Goal: Navigation & Orientation: Go to known website

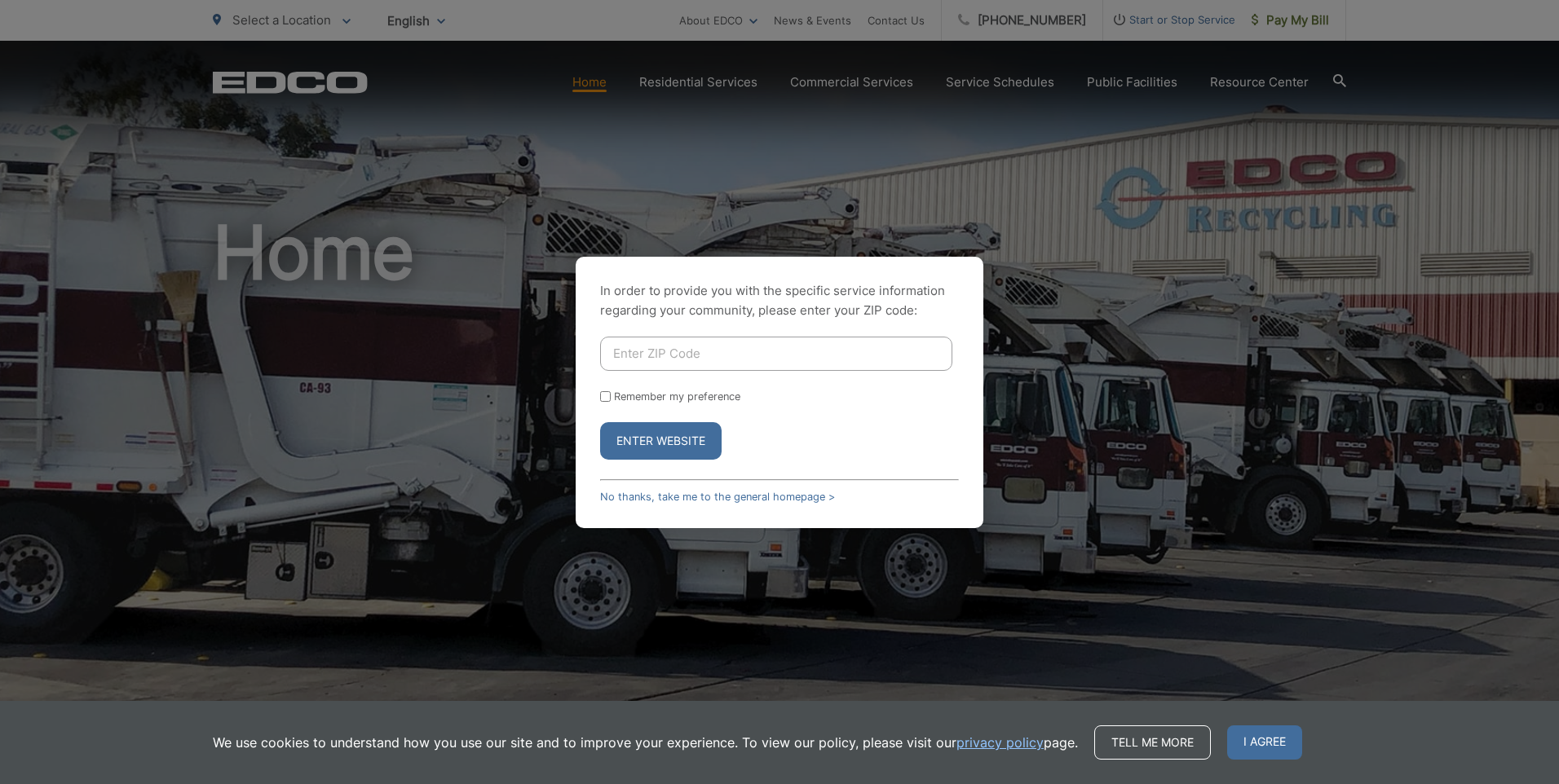
click at [813, 354] on input "Enter ZIP Code" at bounding box center [776, 353] width 352 height 34
type input "90712"
click at [643, 441] on button "Enter Website" at bounding box center [660, 441] width 121 height 38
